Goal: Task Accomplishment & Management: Use online tool/utility

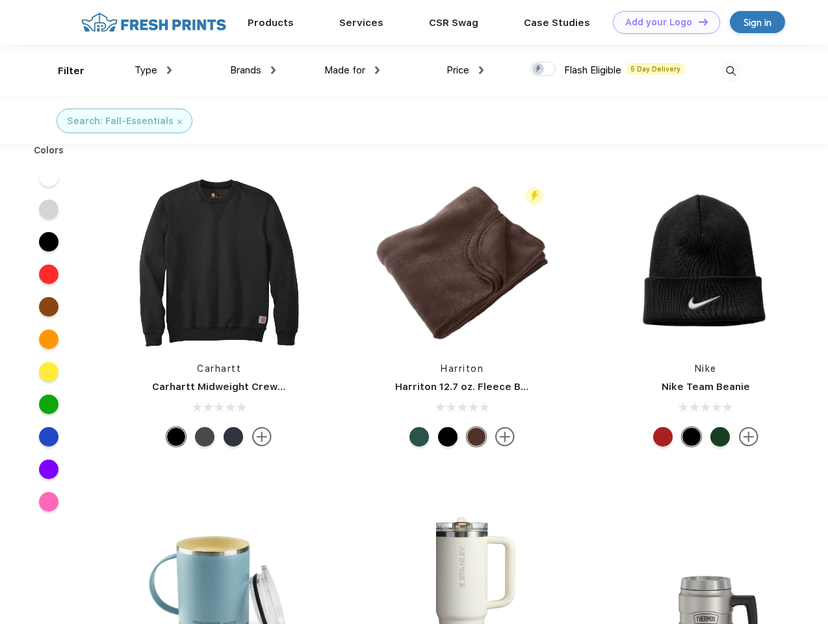
scroll to position [1, 0]
click at [661, 22] on link "Add your Logo Design Tool" at bounding box center [666, 22] width 107 height 23
click at [0, 0] on div "Design Tool" at bounding box center [0, 0] width 0 height 0
click at [697, 21] on link "Add your Logo Design Tool" at bounding box center [666, 22] width 107 height 23
click at [62, 71] on div "Filter" at bounding box center [71, 71] width 27 height 15
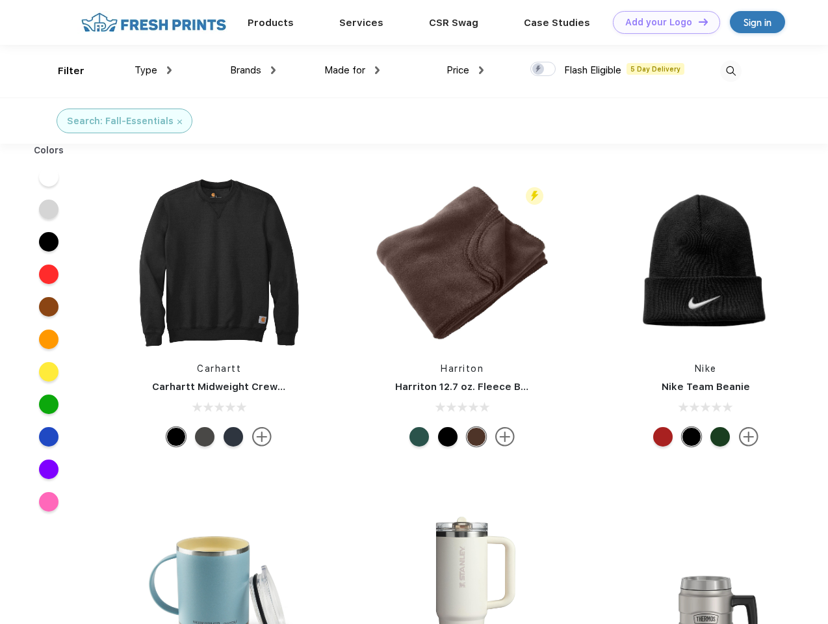
click at [153, 70] on span "Type" at bounding box center [145, 70] width 23 height 12
click at [253, 70] on span "Brands" at bounding box center [245, 70] width 31 height 12
click at [352, 70] on span "Made for" at bounding box center [344, 70] width 41 height 12
click at [465, 70] on span "Price" at bounding box center [457, 70] width 23 height 12
click at [543, 70] on div at bounding box center [542, 69] width 25 height 14
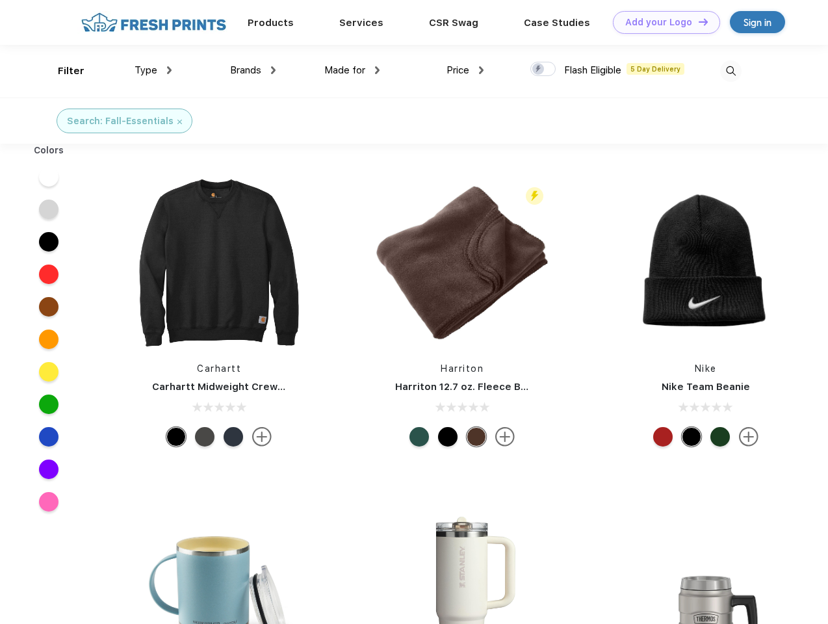
click at [539, 70] on input "checkbox" at bounding box center [534, 65] width 8 height 8
click at [730, 71] on img at bounding box center [730, 70] width 21 height 21
